Goal: Task Accomplishment & Management: Manage account settings

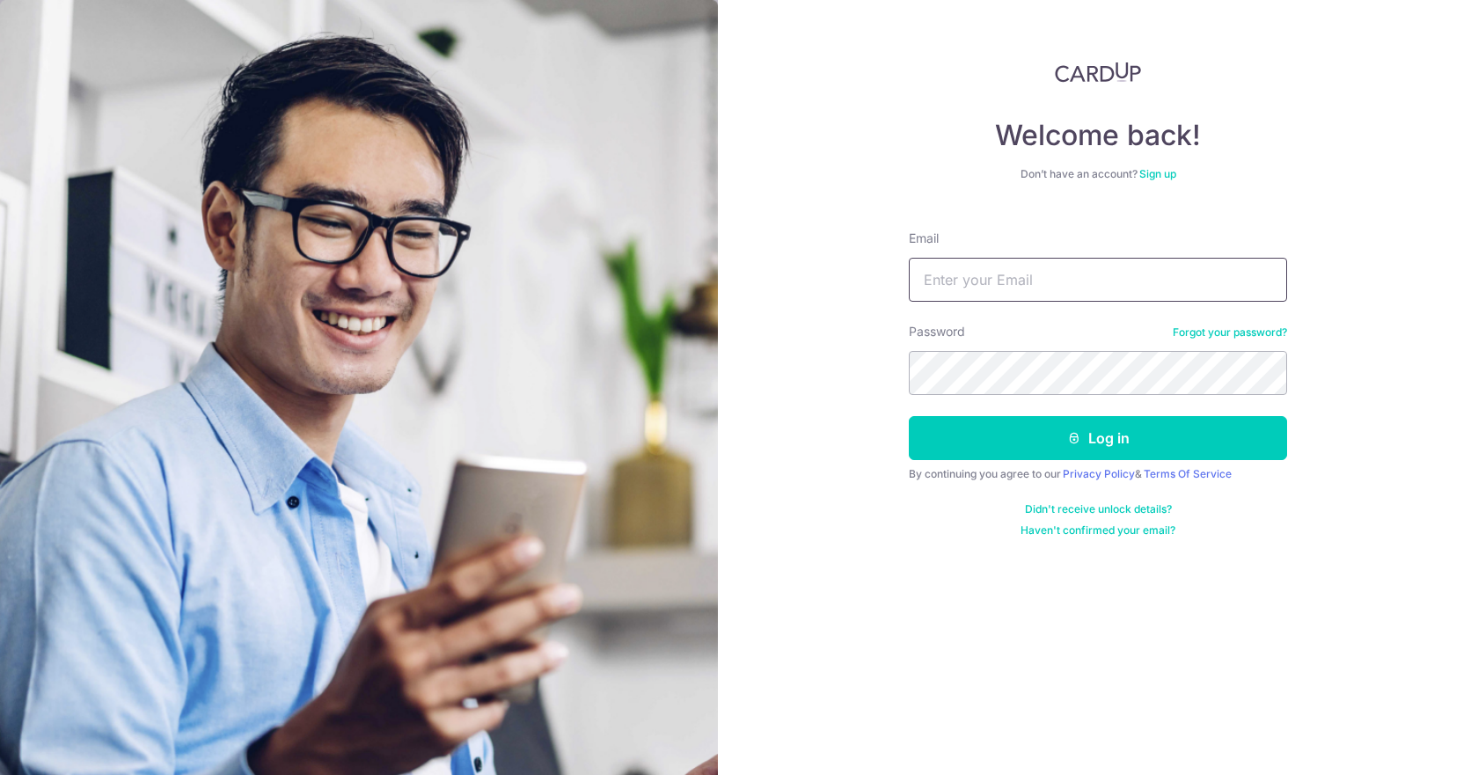
click at [915, 278] on input "Email" at bounding box center [1098, 280] width 378 height 44
type input "[EMAIL_ADDRESS][DOMAIN_NAME]"
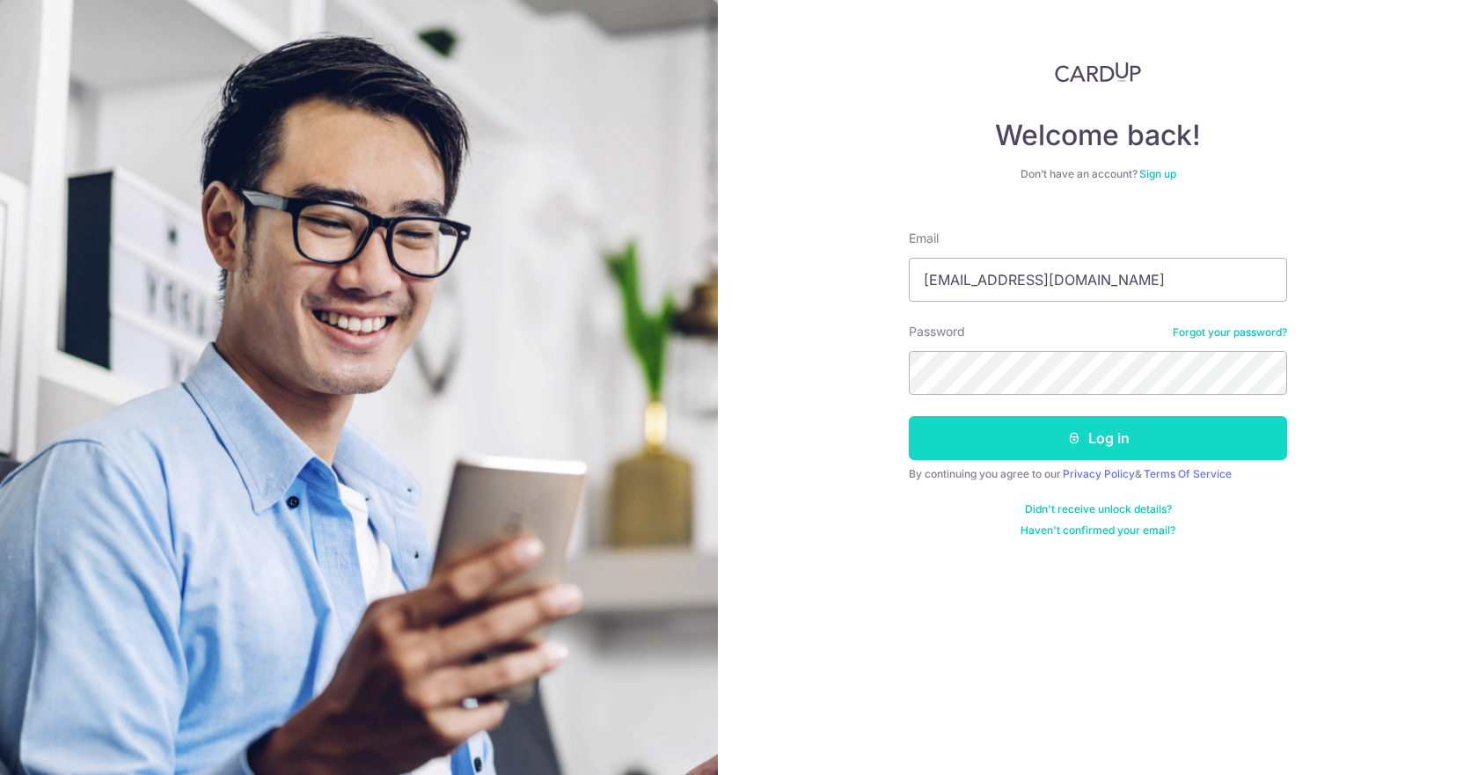
click at [965, 427] on button "Log in" at bounding box center [1098, 438] width 378 height 44
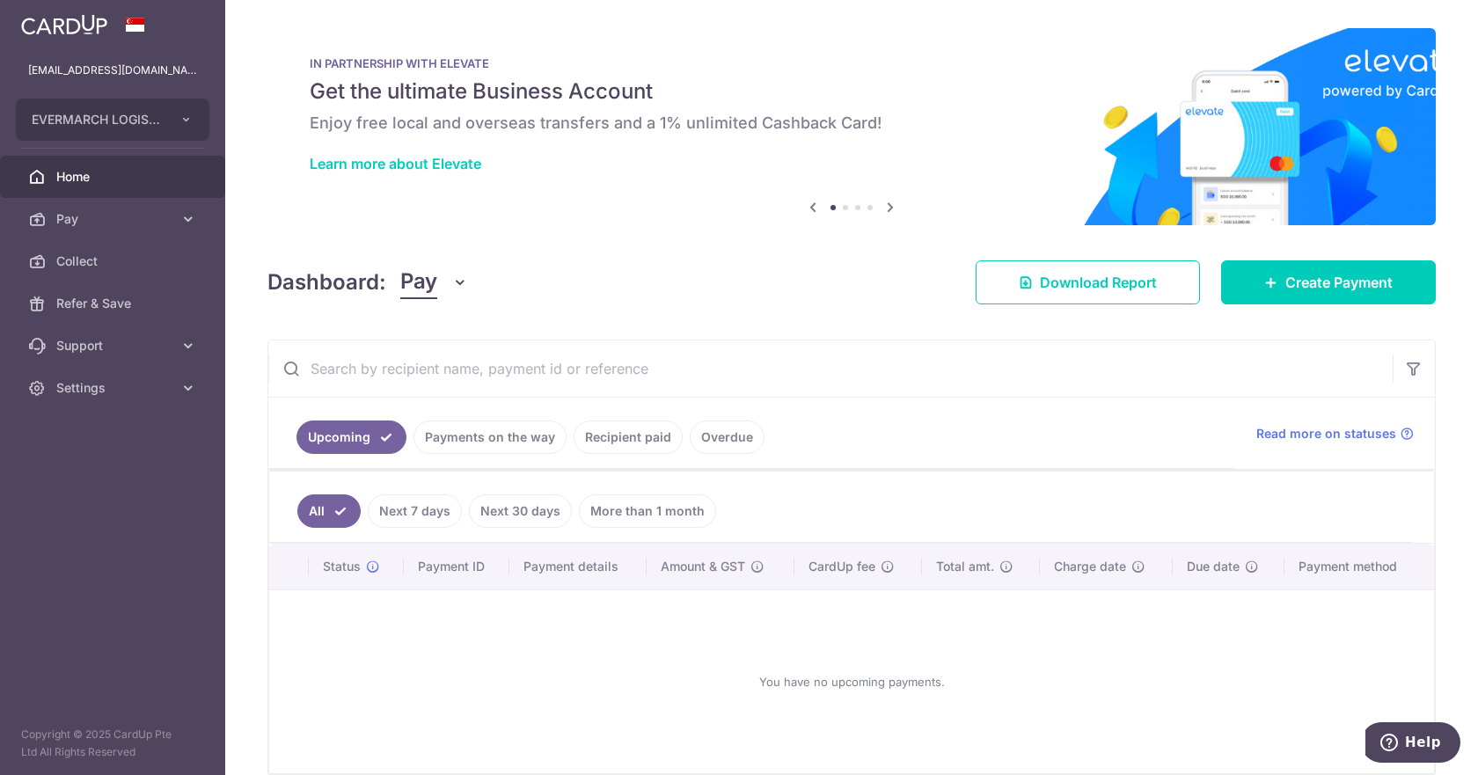
click at [493, 442] on link "Payments on the way" at bounding box center [489, 436] width 153 height 33
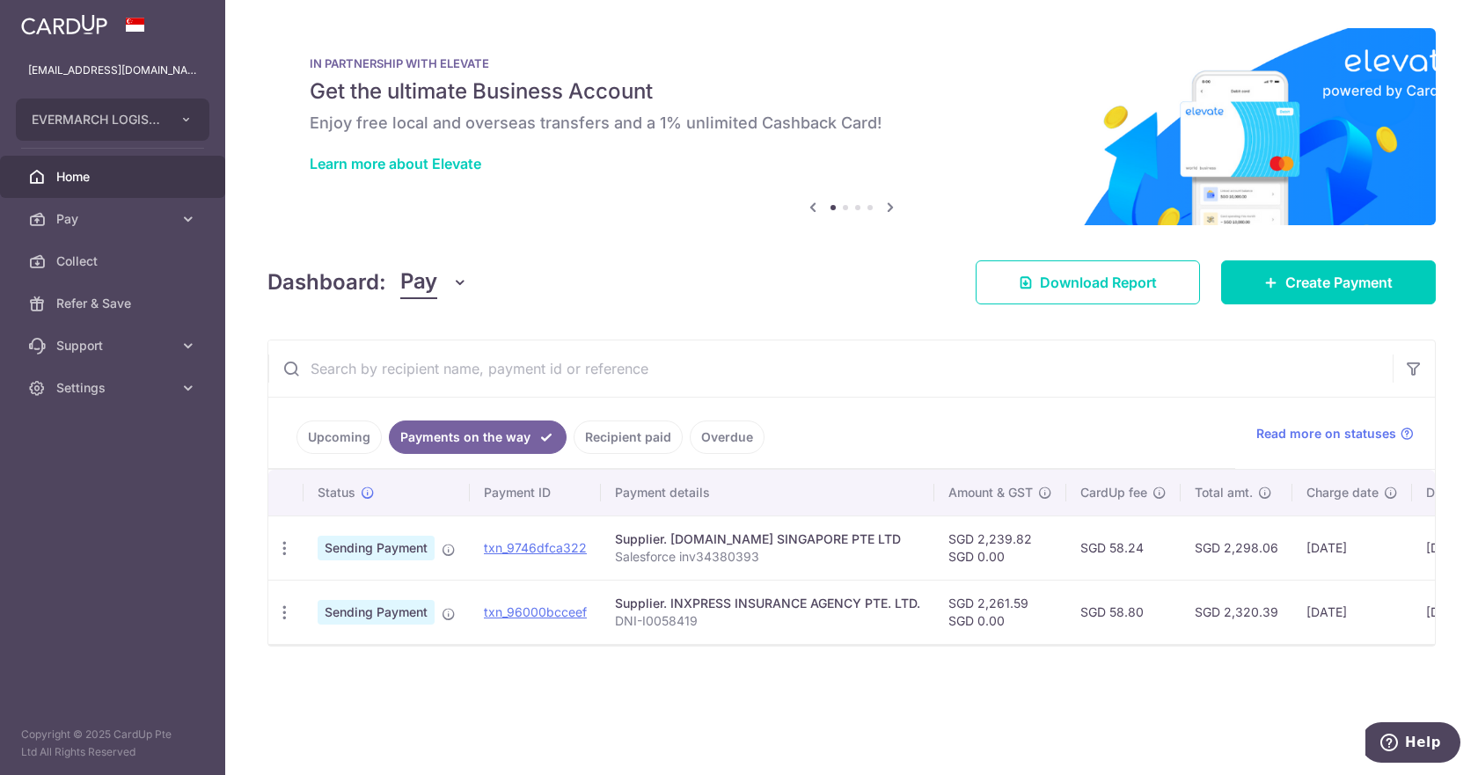
click at [640, 432] on link "Recipient paid" at bounding box center [628, 436] width 109 height 33
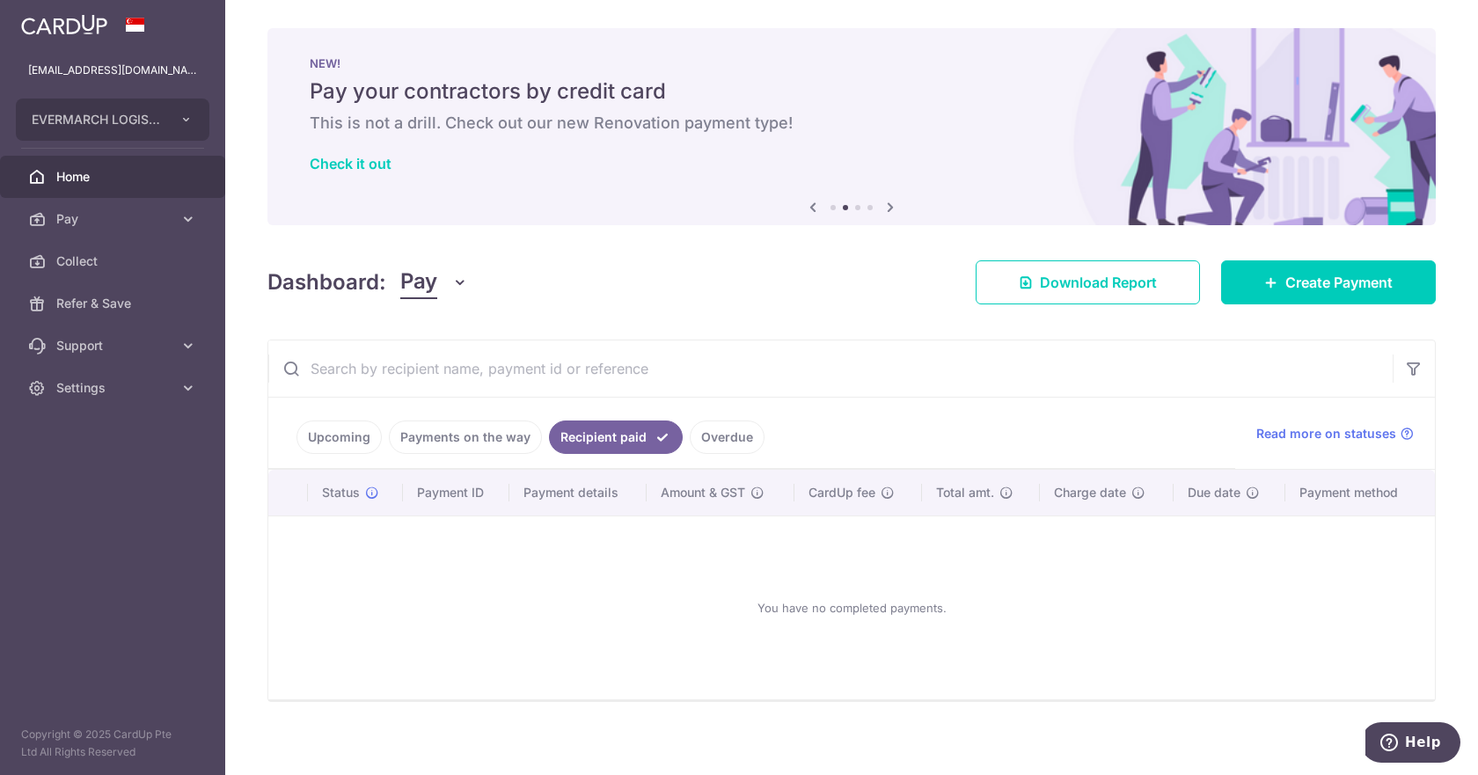
click at [484, 436] on link "Payments on the way" at bounding box center [465, 436] width 153 height 33
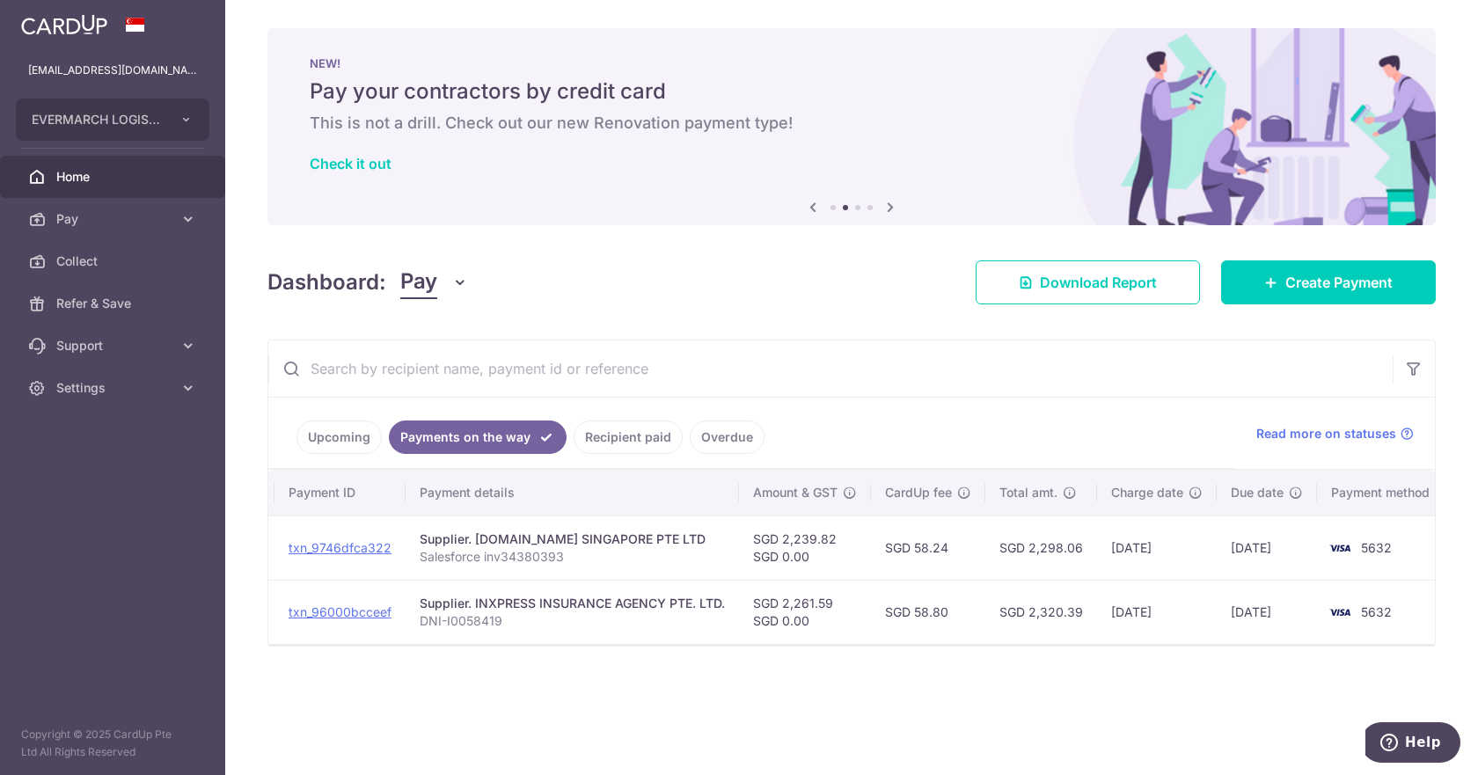
scroll to position [0, 204]
click at [190, 388] on icon at bounding box center [188, 388] width 18 height 18
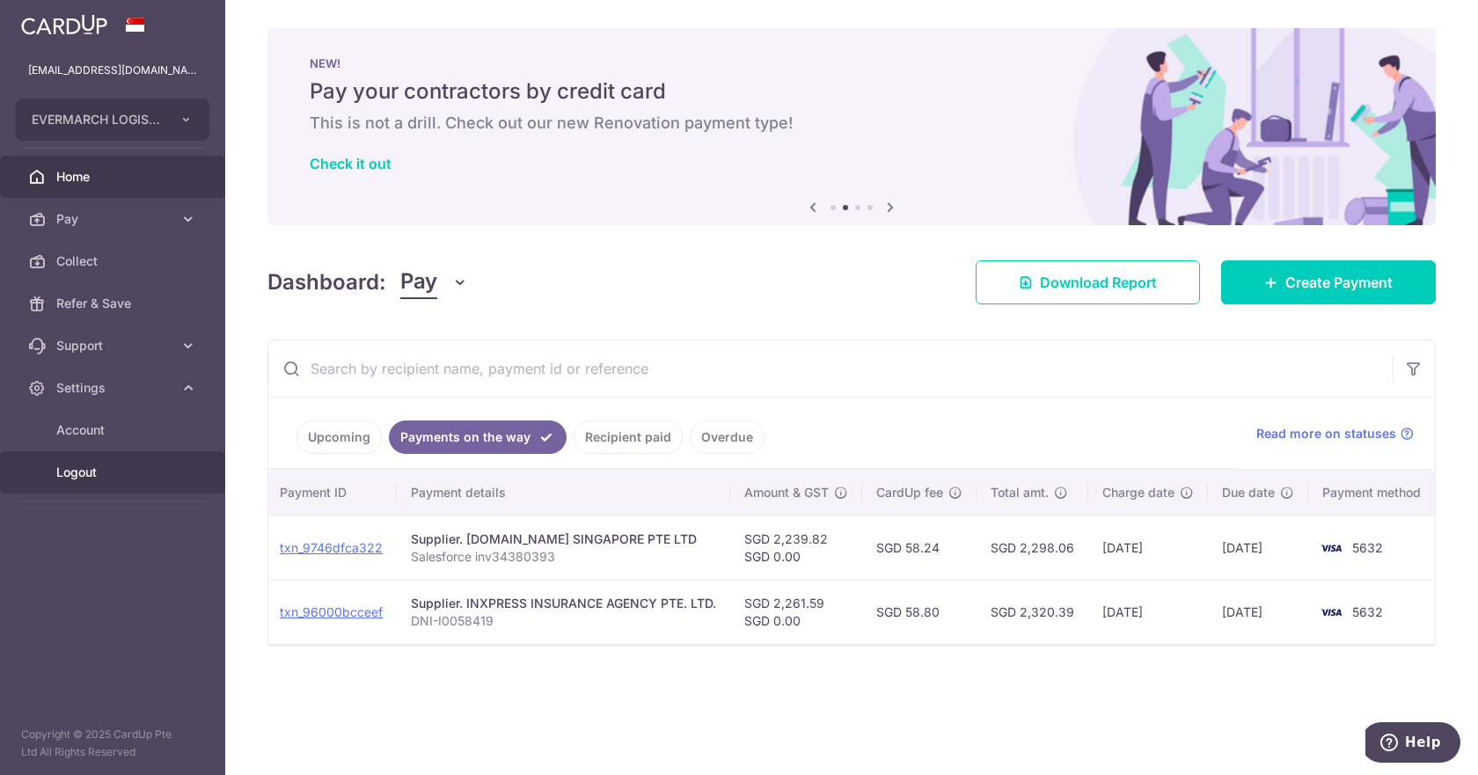
click at [84, 476] on span "Logout" at bounding box center [114, 473] width 116 height 18
